Goal: Task Accomplishment & Management: Use online tool/utility

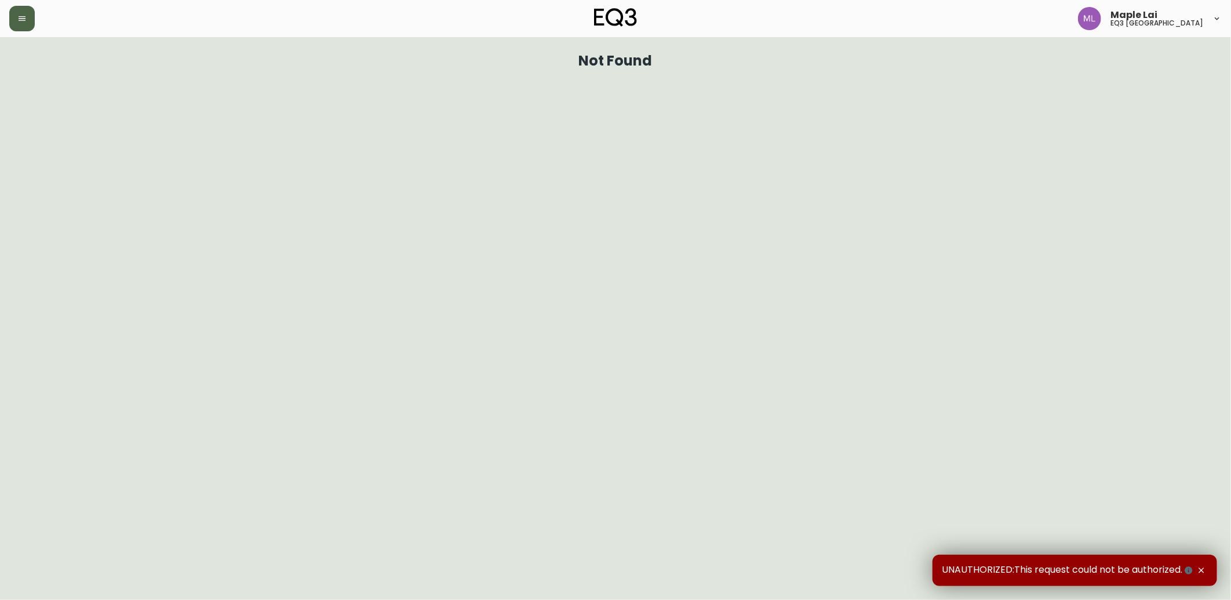
click at [20, 19] on icon "button" at bounding box center [21, 18] width 9 height 9
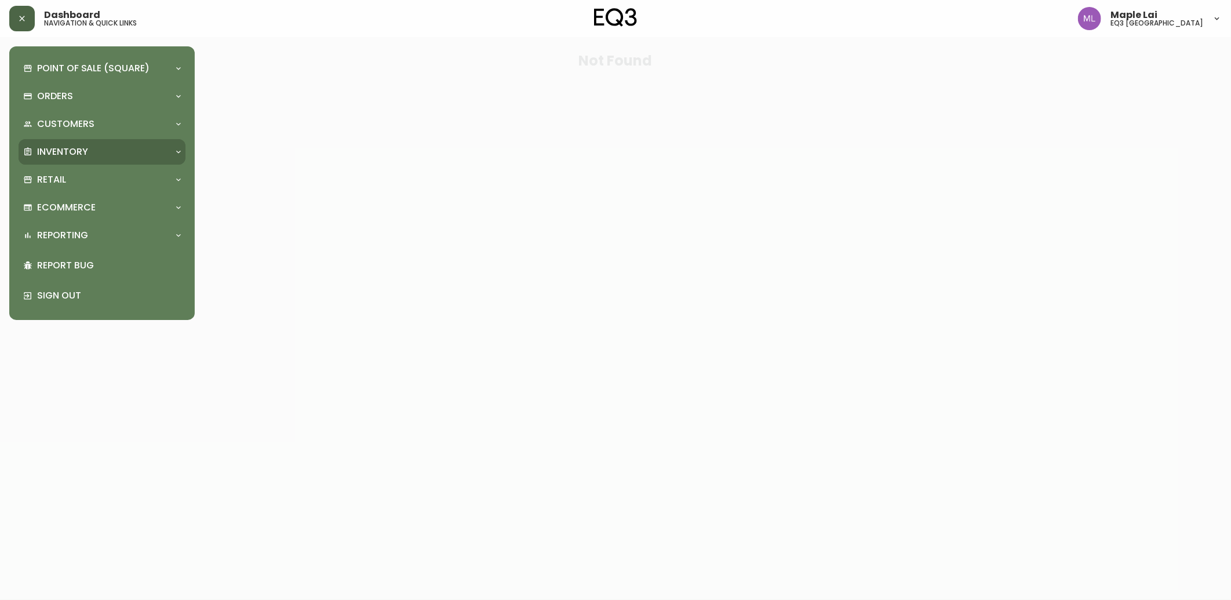
click at [59, 142] on div "Inventory" at bounding box center [102, 151] width 167 height 25
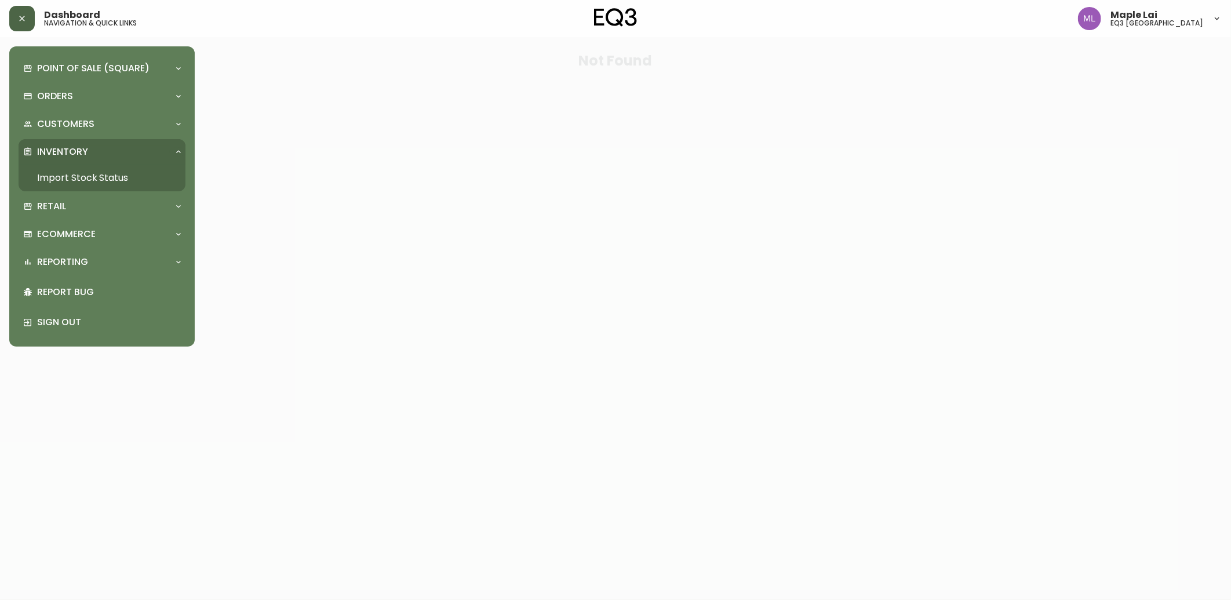
click at [58, 182] on link "Import Stock Status" at bounding box center [102, 178] width 167 height 27
